Goal: Complete application form

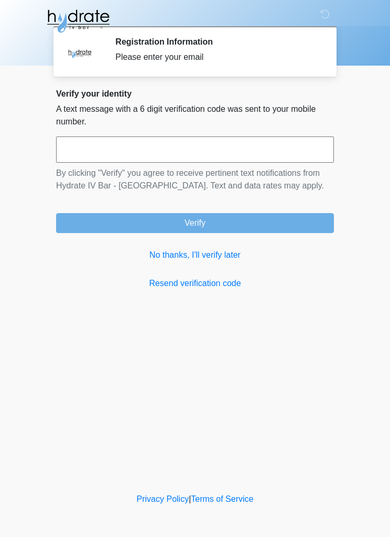
click at [205, 259] on link "No thanks, I'll verify later" at bounding box center [195, 255] width 278 height 13
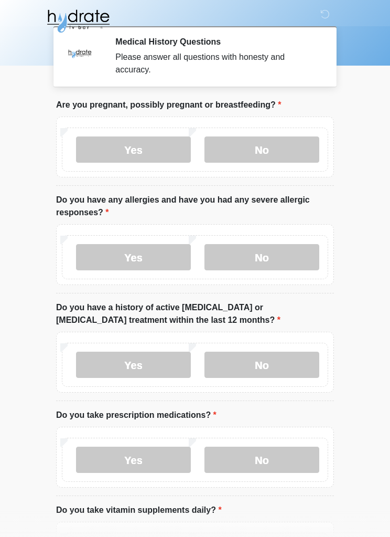
click at [278, 136] on label "No" at bounding box center [262, 149] width 115 height 26
click at [281, 265] on label "No" at bounding box center [262, 257] width 115 height 26
click at [281, 363] on label "No" at bounding box center [262, 365] width 115 height 26
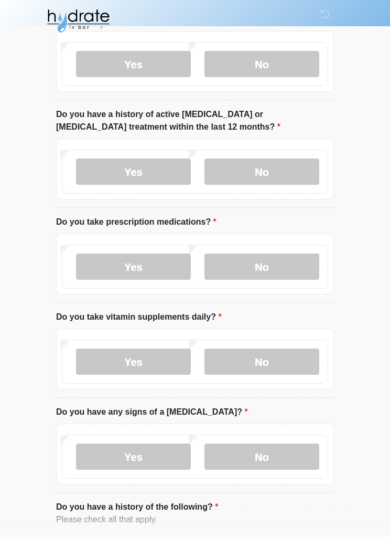
scroll to position [194, 0]
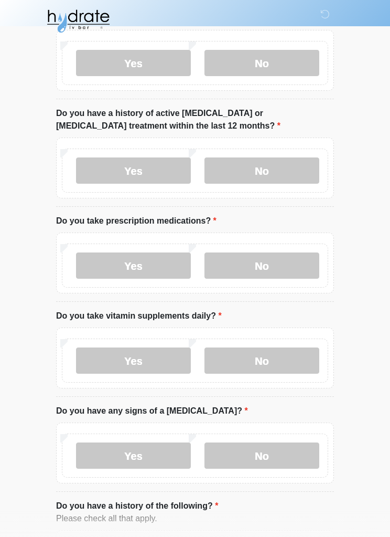
click at [97, 259] on label "Yes" at bounding box center [133, 265] width 115 height 26
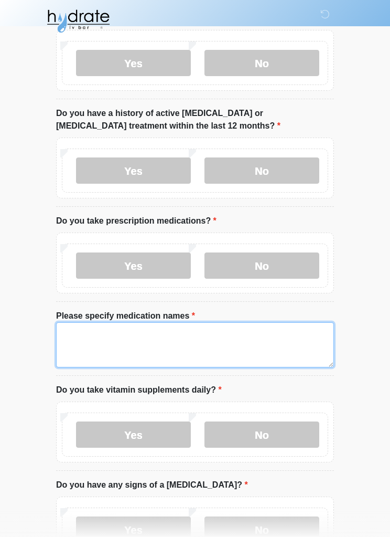
click at [207, 330] on textarea "Please specify medication names" at bounding box center [195, 344] width 278 height 45
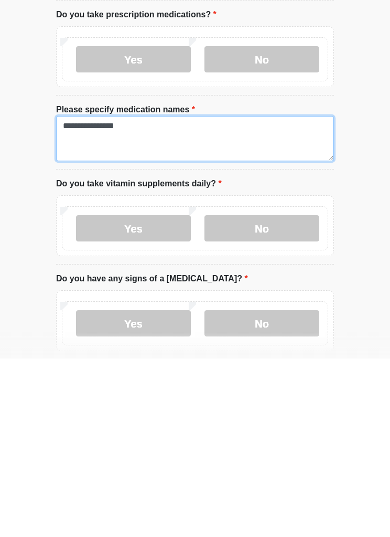
scroll to position [226, 0]
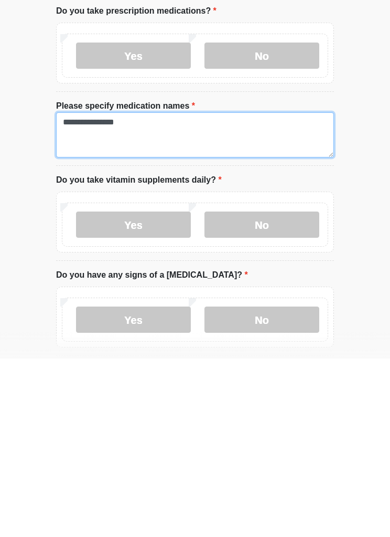
type textarea "**********"
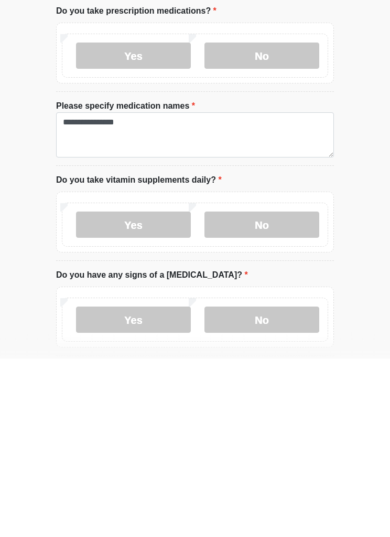
click at [290, 390] on label "No" at bounding box center [262, 403] width 115 height 26
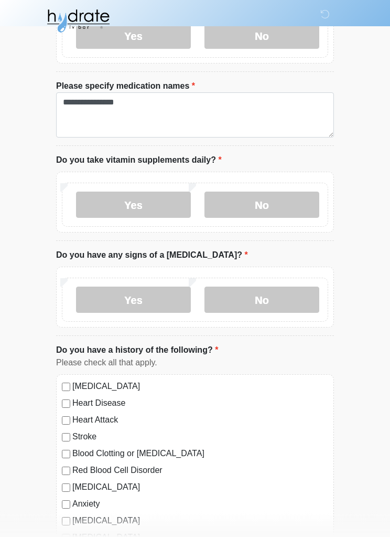
scroll to position [424, 0]
click at [302, 301] on label "No" at bounding box center [262, 300] width 115 height 26
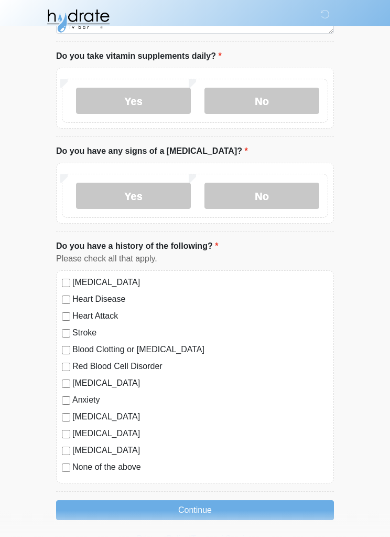
scroll to position [531, 0]
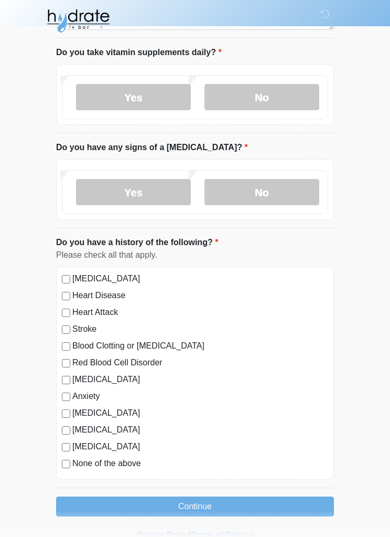
click at [72, 391] on label "Anxiety" at bounding box center [200, 396] width 256 height 13
click at [72, 393] on label "Anxiety" at bounding box center [200, 396] width 256 height 13
click at [233, 499] on button "Continue" at bounding box center [195, 507] width 278 height 20
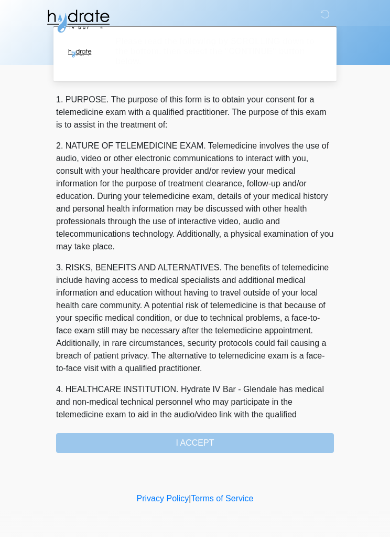
scroll to position [0, 0]
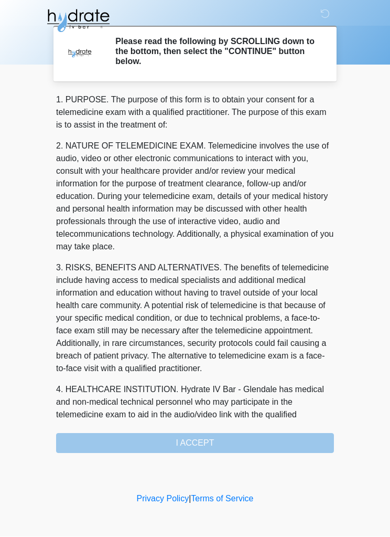
click at [252, 440] on div "1. PURPOSE. The purpose of this form is to obtain your consent for a telemedici…" at bounding box center [195, 273] width 278 height 359
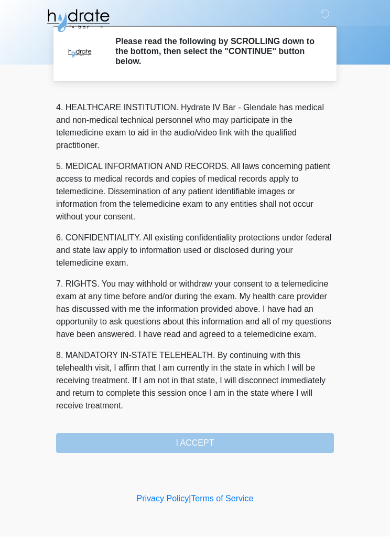
scroll to position [307, 0]
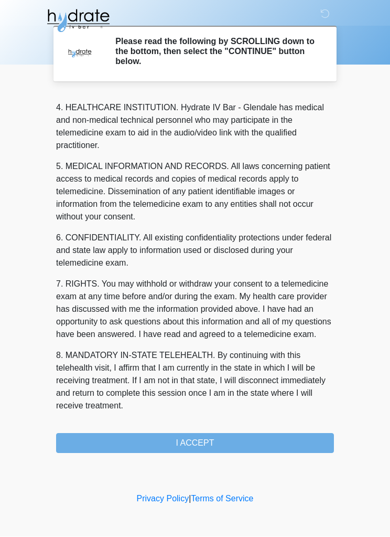
click at [221, 440] on button "I ACCEPT" at bounding box center [195, 443] width 278 height 20
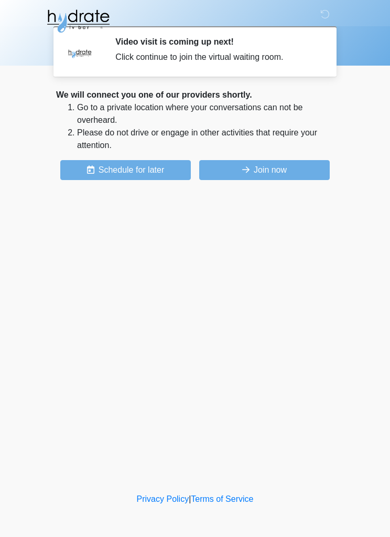
click at [268, 171] on button "Join now" at bounding box center [264, 170] width 131 height 20
